Goal: Task Accomplishment & Management: Use online tool/utility

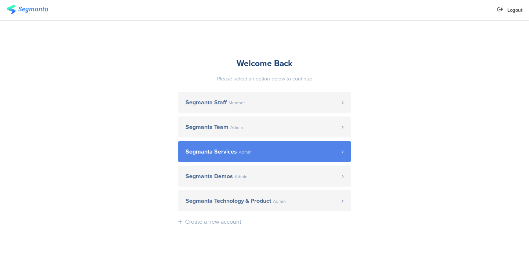
click at [248, 152] on span "Admin" at bounding box center [245, 152] width 13 height 4
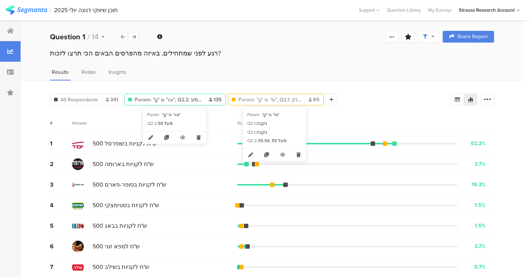
click at [255, 104] on div "Param: "g" is "la", Q2.1: נק... 65" at bounding box center [276, 100] width 96 height 12
click at [256, 100] on span "Param: "g" is "la", Q2.1: נק..." at bounding box center [269, 100] width 62 height 8
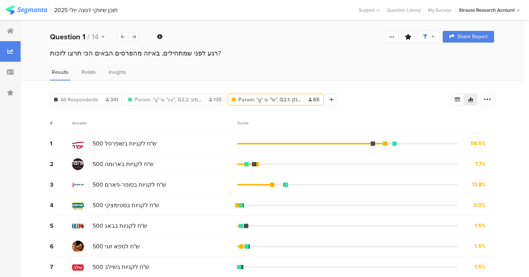
click at [256, 100] on span "Param: "g" is "la", Q2.1: נק..." at bounding box center [269, 100] width 62 height 8
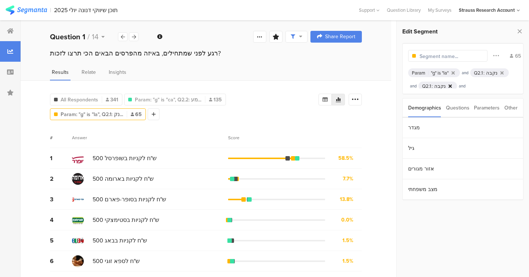
click at [450, 85] on icon at bounding box center [449, 86] width 3 height 5
click at [504, 73] on icon at bounding box center [501, 73] width 3 height 5
click at [460, 84] on icon at bounding box center [460, 86] width 3 height 5
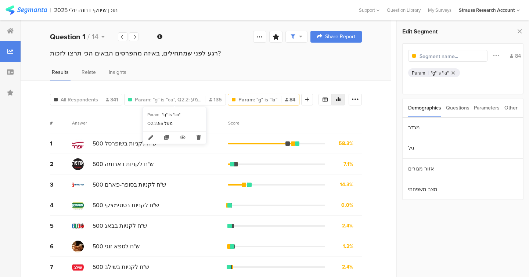
click at [184, 106] on div "All Respondents 341 Param: "g" is "ca", Q2.2: מע... 135 Param: "g" is "la" 84 A…" at bounding box center [206, 191] width 371 height 223
click at [184, 101] on span "Param: "g" is "ca", Q2.2: מע..." at bounding box center [168, 100] width 66 height 8
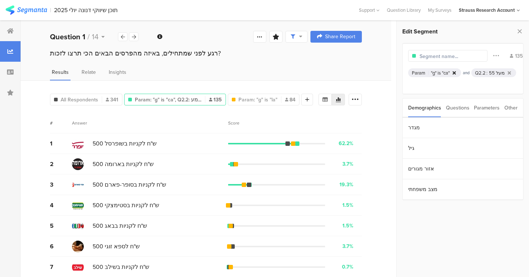
click at [455, 71] on icon at bounding box center [454, 73] width 3 height 5
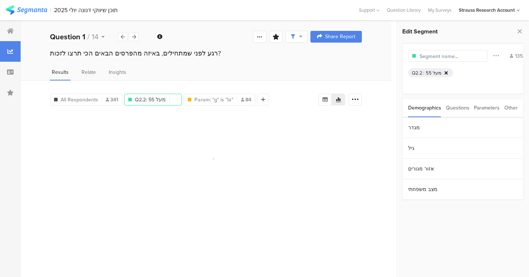
click at [446, 71] on icon at bounding box center [445, 73] width 3 height 5
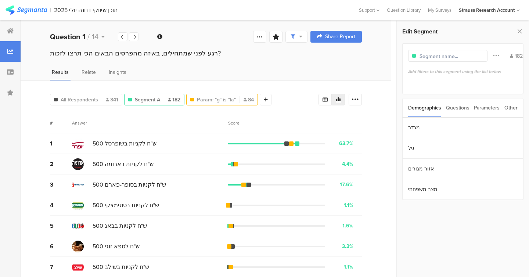
click at [213, 104] on div "Param: "g" is "la" 84" at bounding box center [222, 100] width 72 height 12
click at [214, 101] on span "Param: "g" is "la"" at bounding box center [216, 100] width 39 height 8
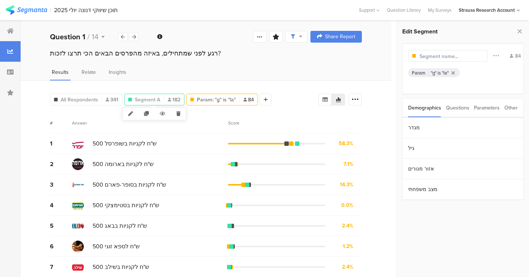
click at [160, 100] on div "Segment A 182" at bounding box center [155, 100] width 60 height 8
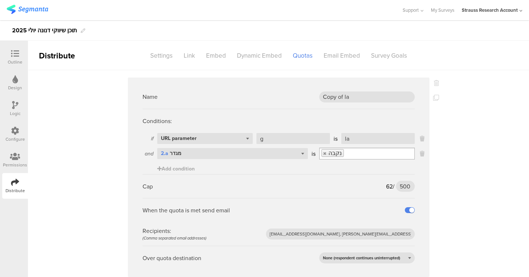
scroll to position [650, 0]
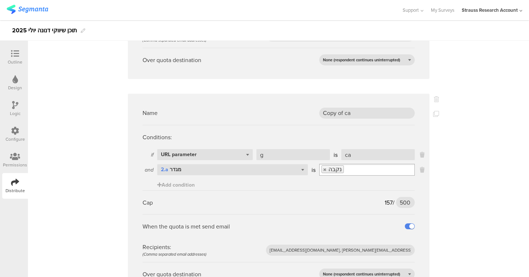
scroll to position [198, 0]
click at [437, 101] on icon at bounding box center [436, 99] width 5 height 6
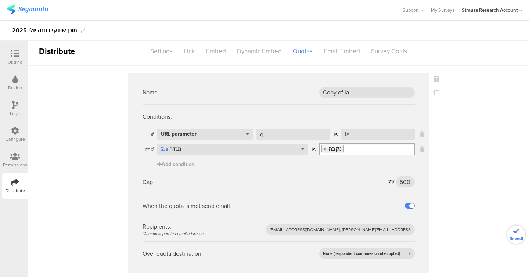
scroll to position [0, 0]
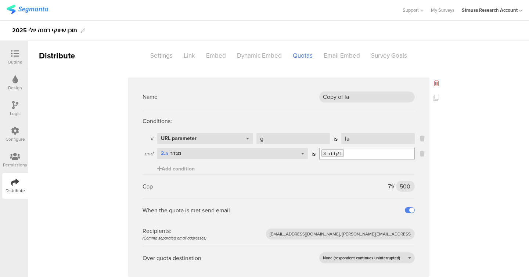
click at [437, 83] on icon at bounding box center [436, 83] width 5 height 6
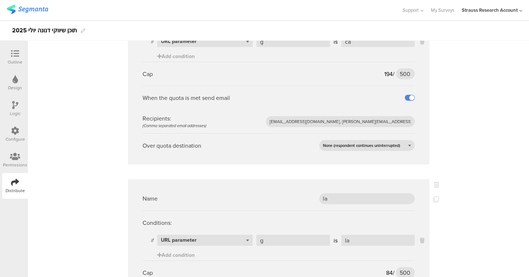
scroll to position [97, 0]
click at [23, 56] on div "Outline" at bounding box center [15, 57] width 26 height 26
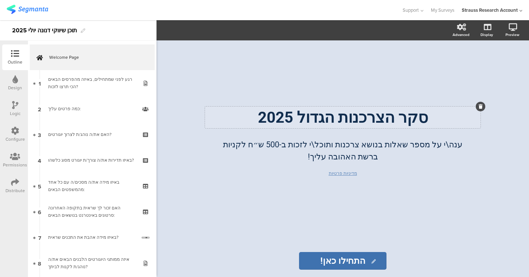
click at [271, 119] on div "סקר הצרכנות הגדול 2025 סקר הצרכנות הגדול 2025" at bounding box center [342, 118] width 275 height 22
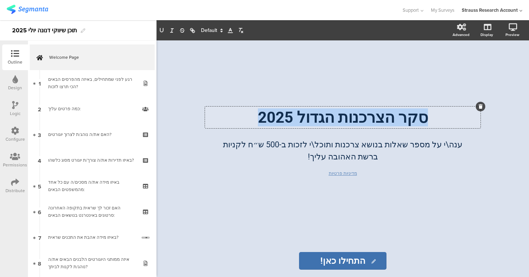
click at [271, 119] on p "סקר הצרכנות הגדול 2025" at bounding box center [343, 117] width 272 height 18
